Goal: Check status: Check status

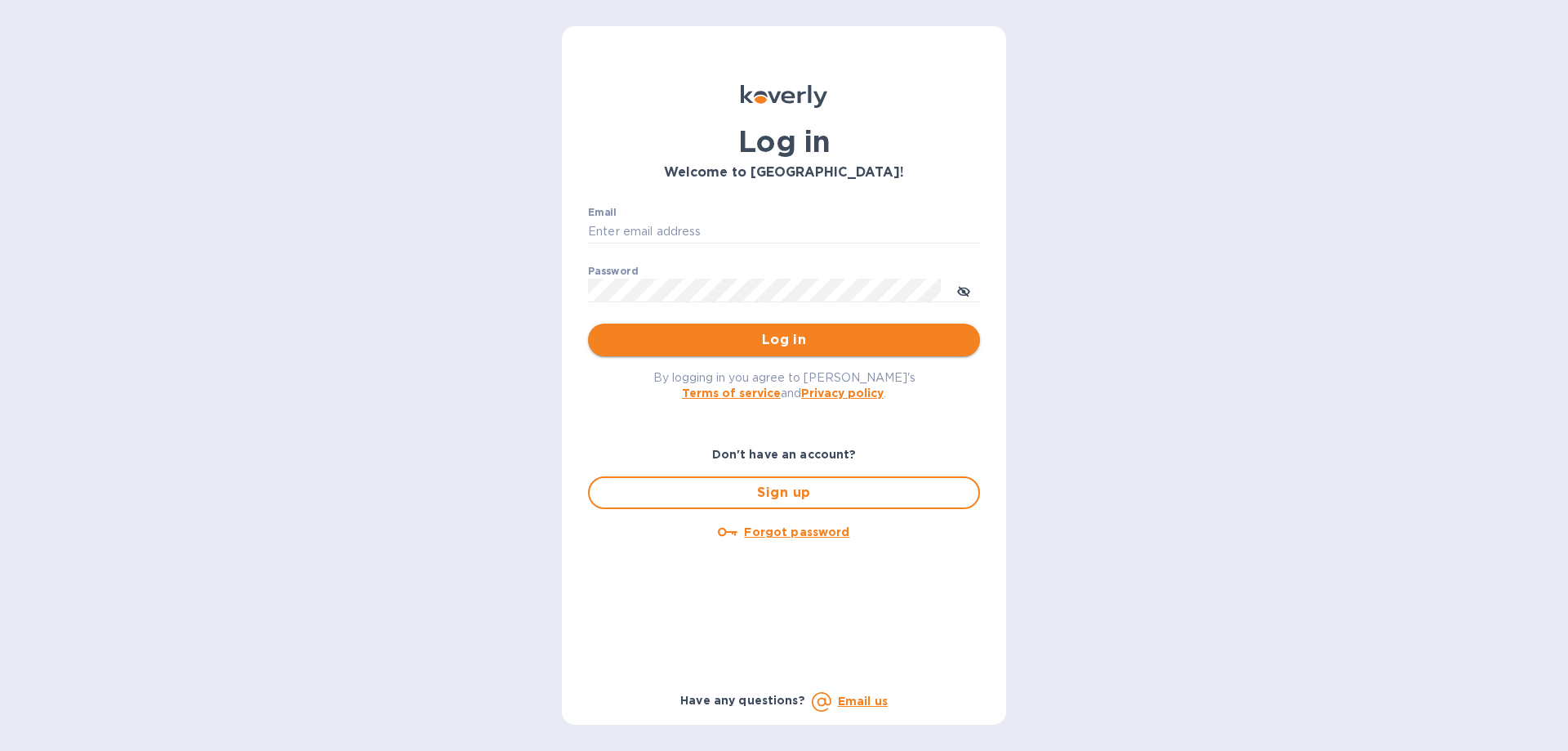
type input "[PERSON_NAME][EMAIL_ADDRESS][DOMAIN_NAME]"
click at [903, 340] on span "Log in" at bounding box center [784, 341] width 366 height 20
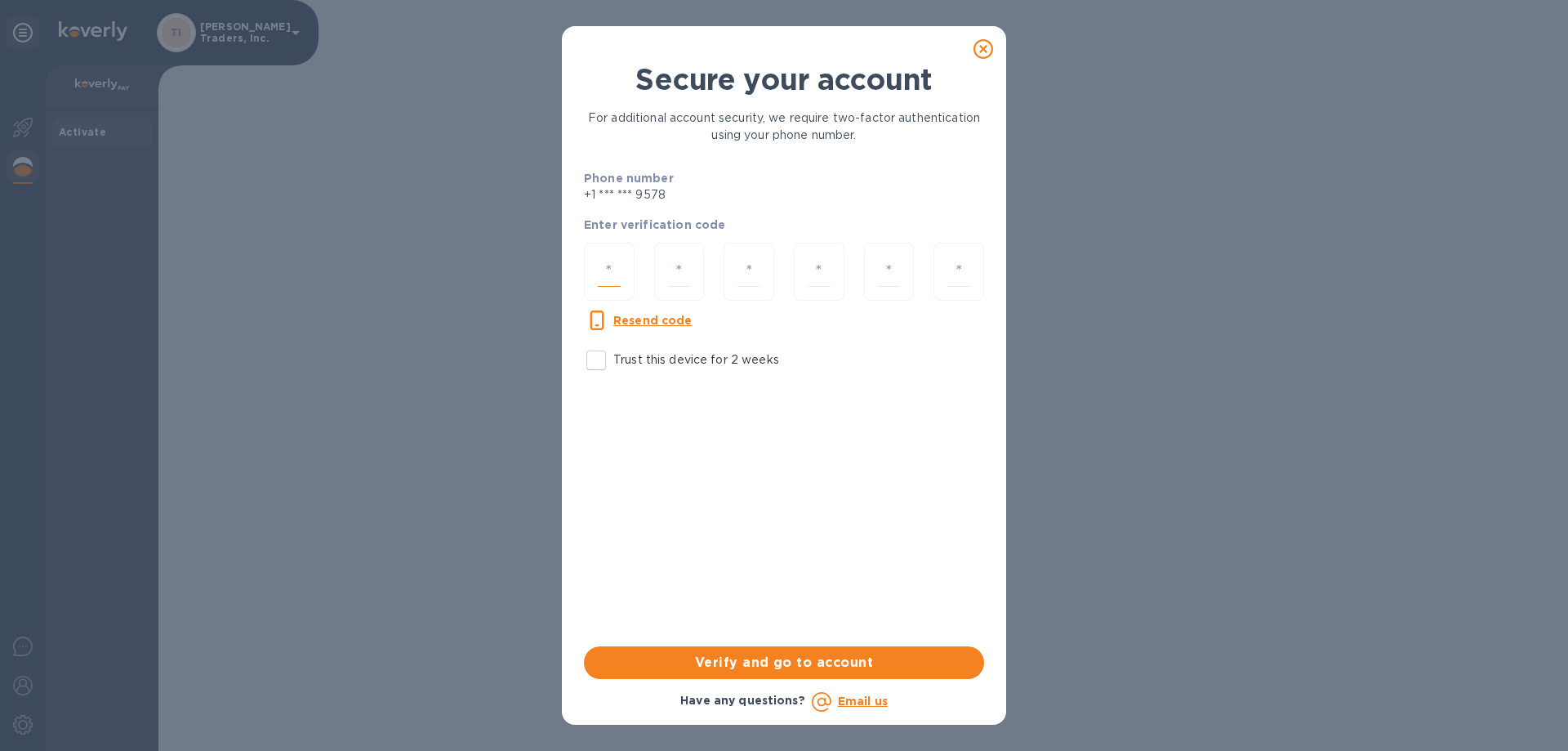
click at [608, 277] on input "number" at bounding box center [609, 272] width 23 height 30
type input "1"
type input "5"
type input "1"
type input "0"
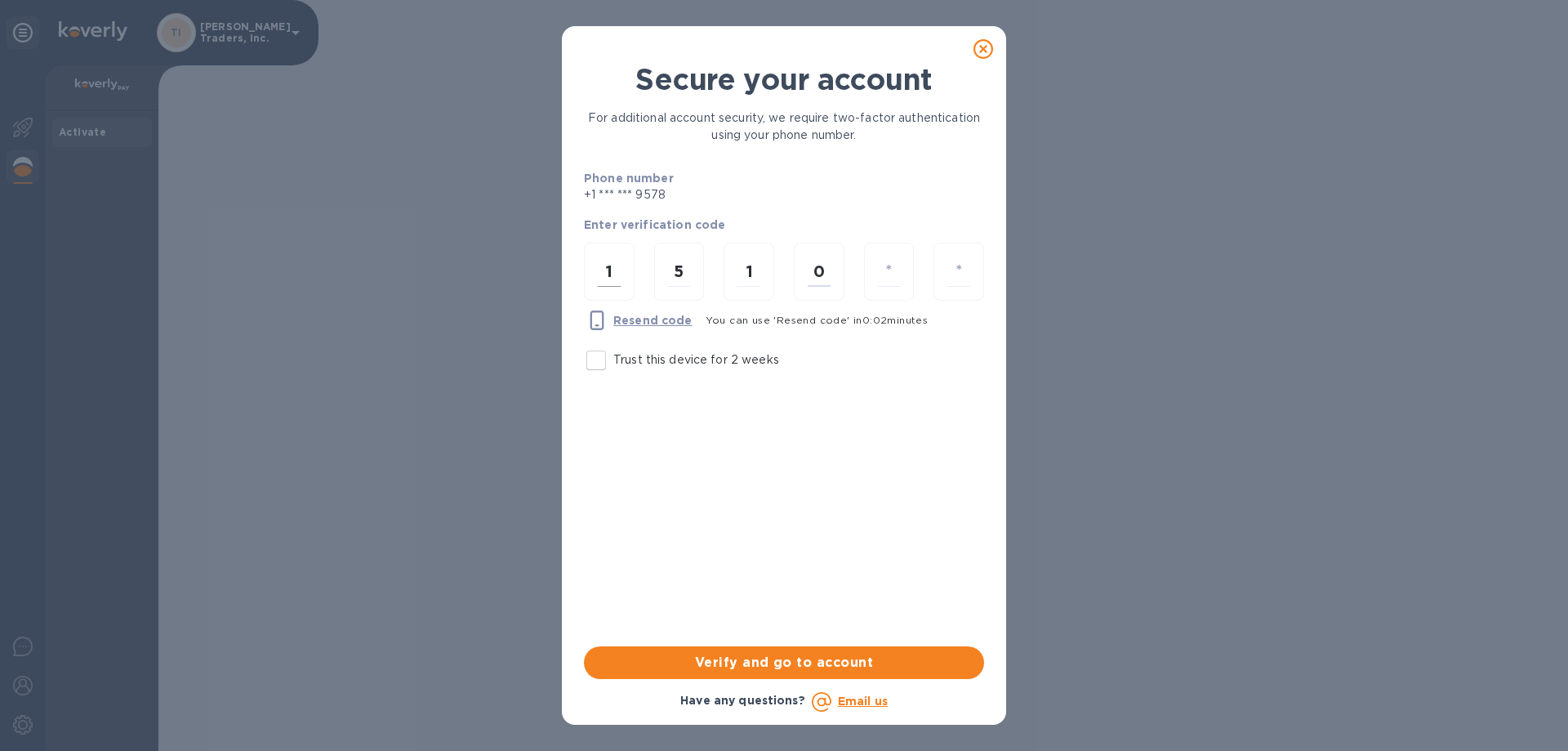
type input "3"
type input "2"
